Goal: Transaction & Acquisition: Book appointment/travel/reservation

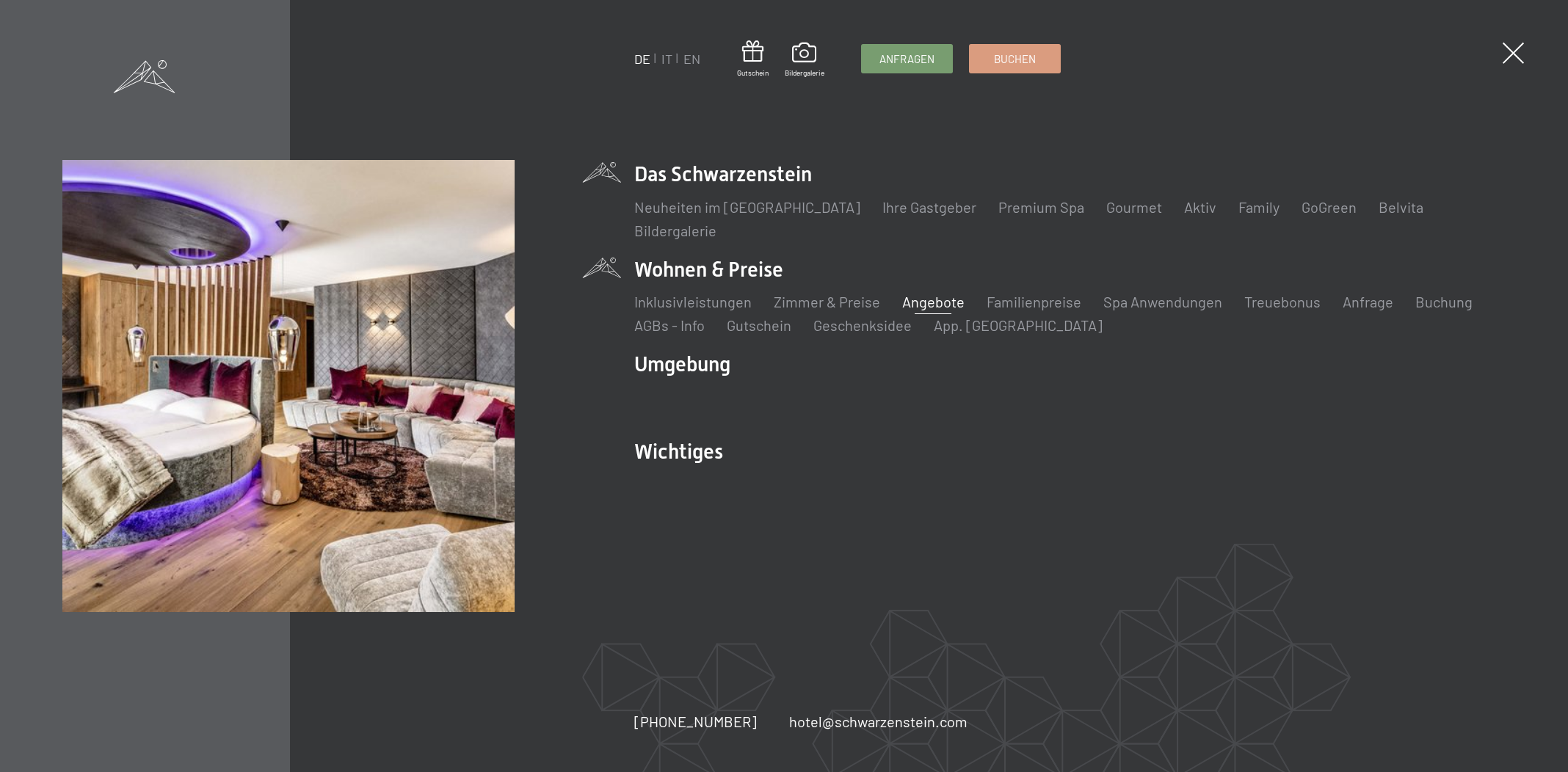
click at [935, 303] on link "Angebote" at bounding box center [934, 302] width 63 height 18
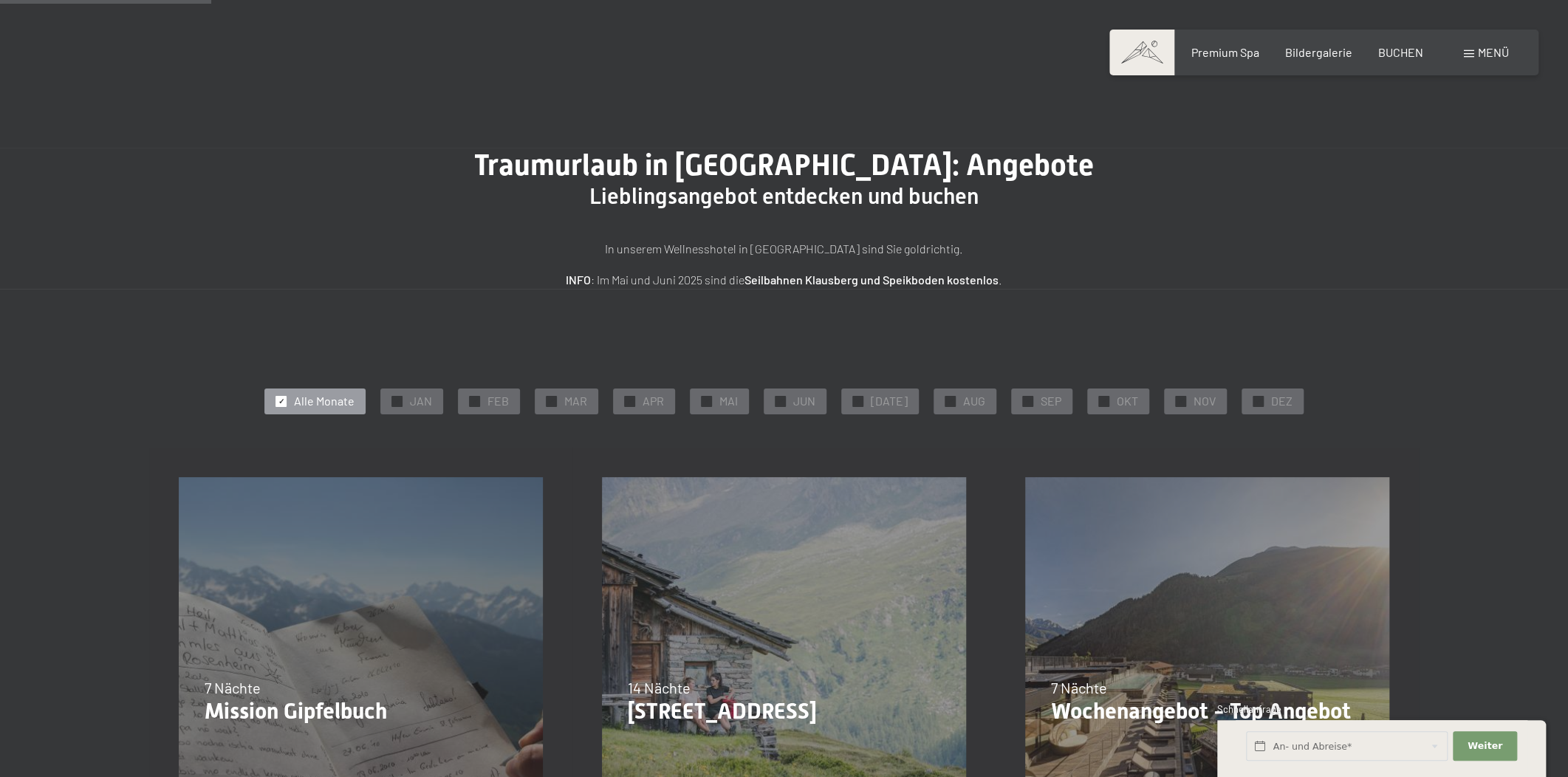
scroll to position [447, 0]
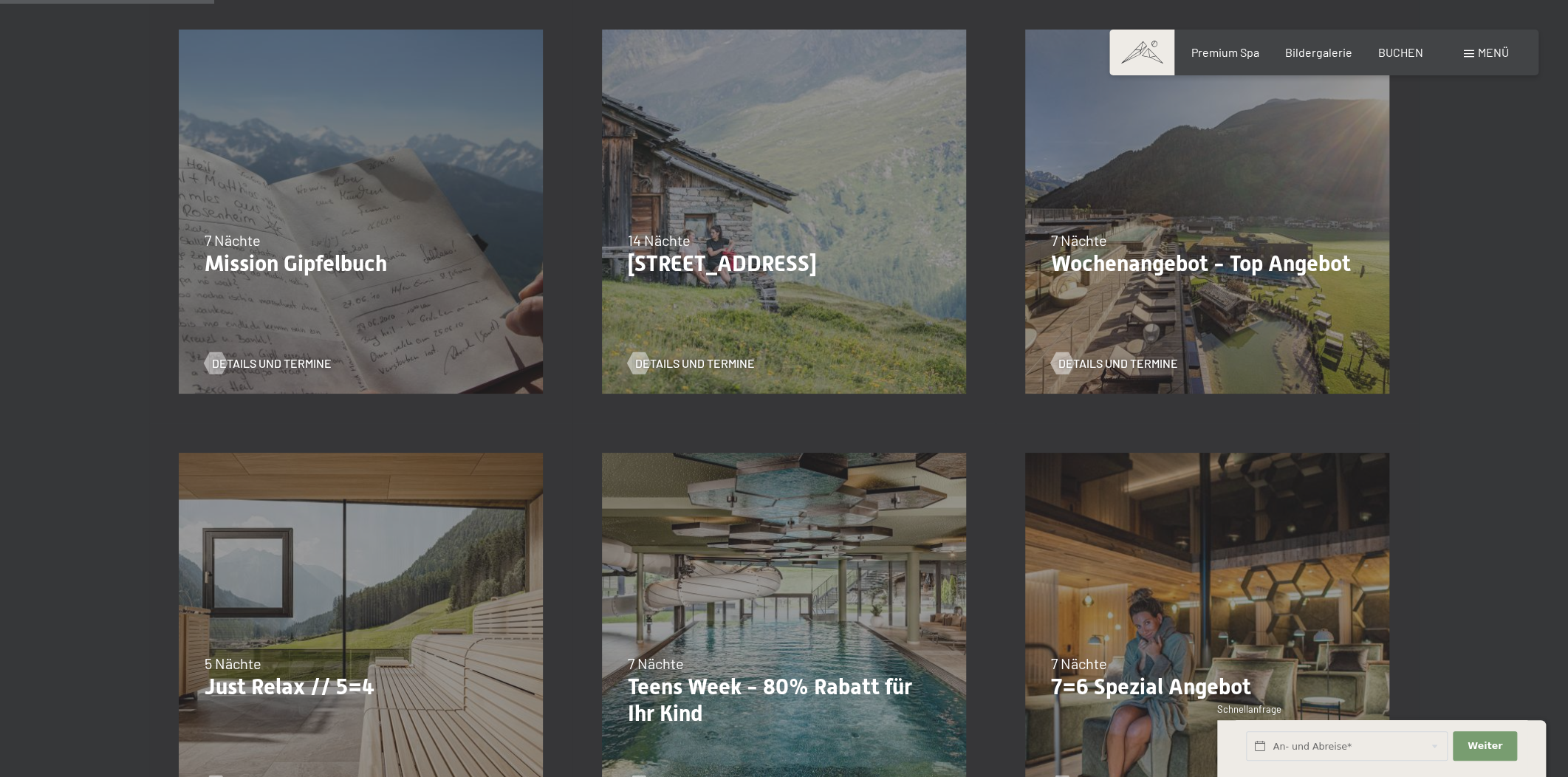
click at [310, 697] on p "Just Relax // 5=4" at bounding box center [360, 687] width 313 height 27
click at [242, 638] on div "24.09.–[DATE] 26.10.–[DATE] 21.12.–[DATE] 04.01.–[DATE] 08.03.–[DATE] 08.11.–[D…" at bounding box center [361, 635] width 423 height 423
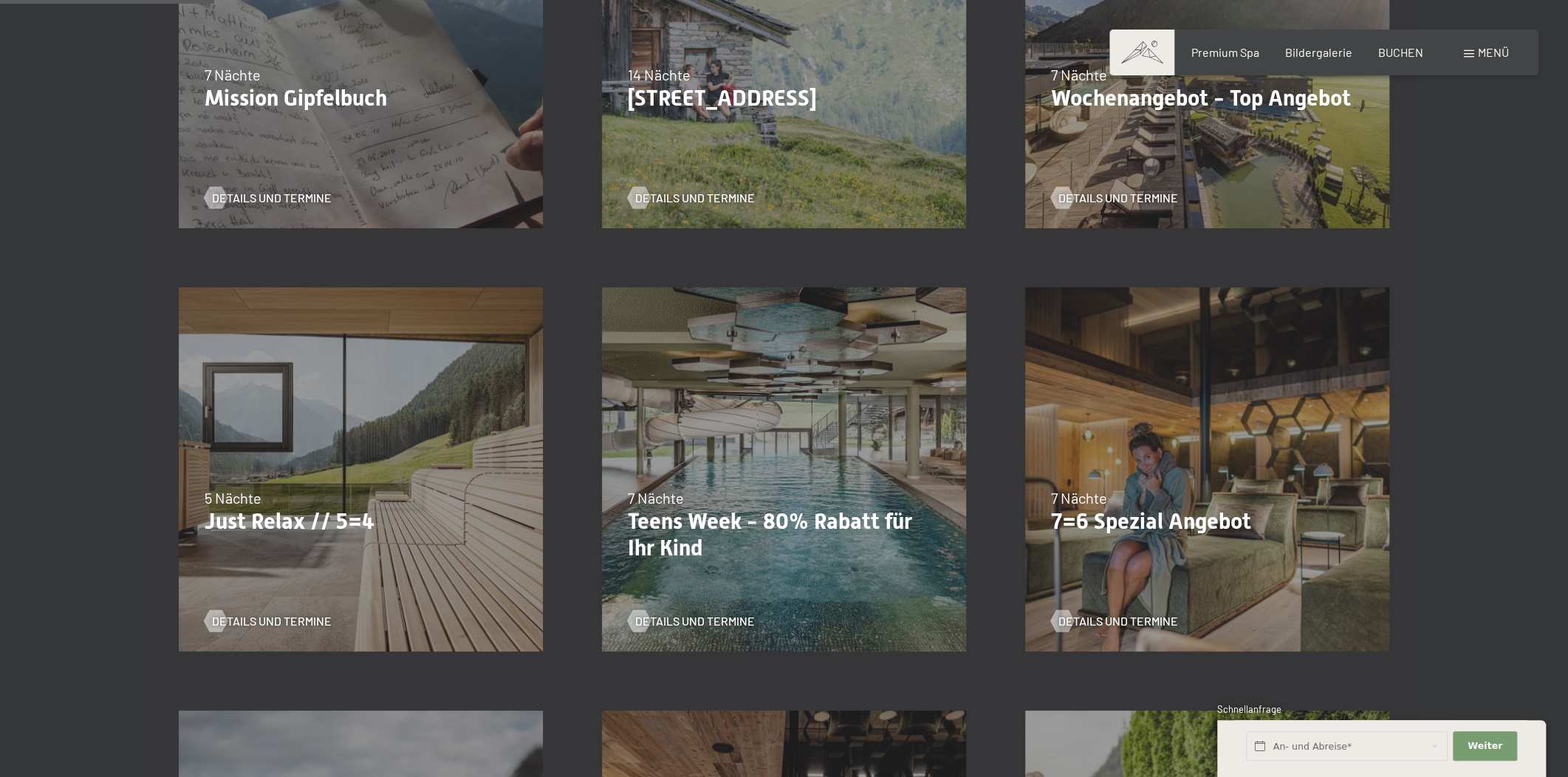
scroll to position [783, 0]
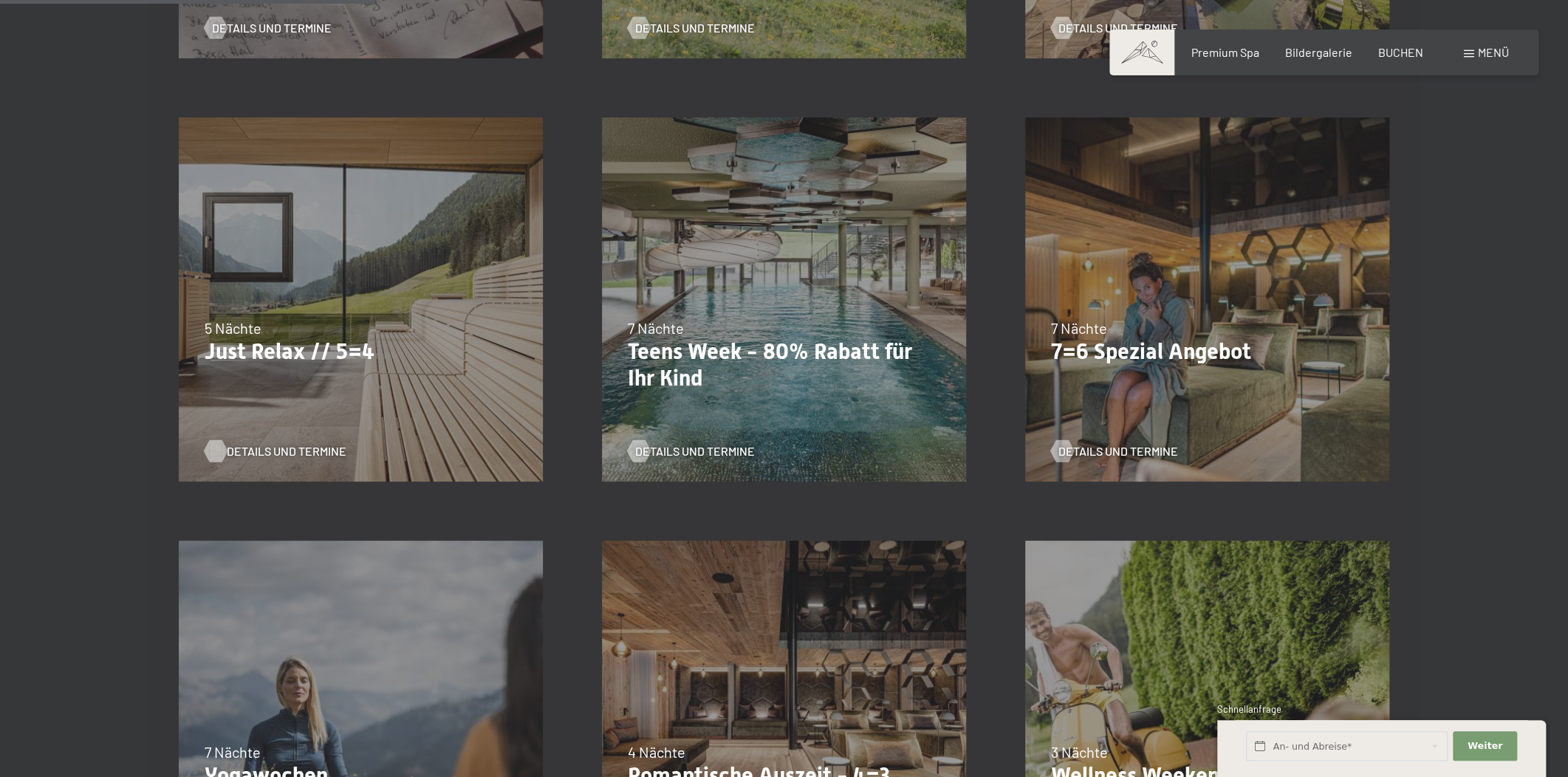
click at [283, 453] on span "Details und Termine" at bounding box center [287, 452] width 120 height 16
